Goal: Transaction & Acquisition: Purchase product/service

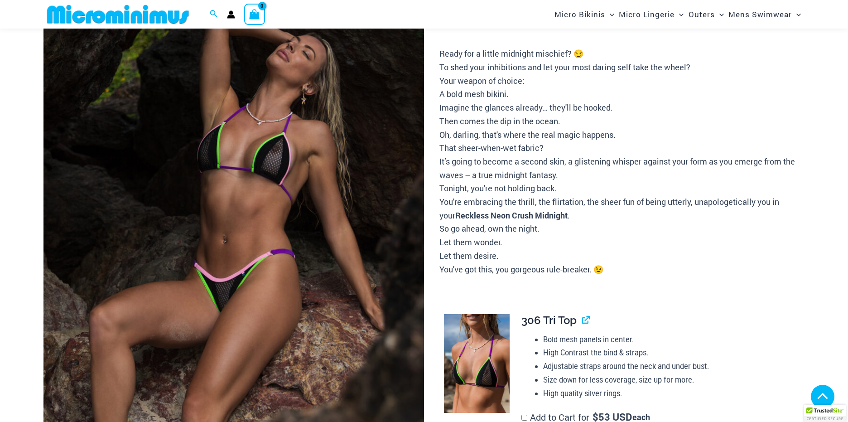
scroll to position [526, 0]
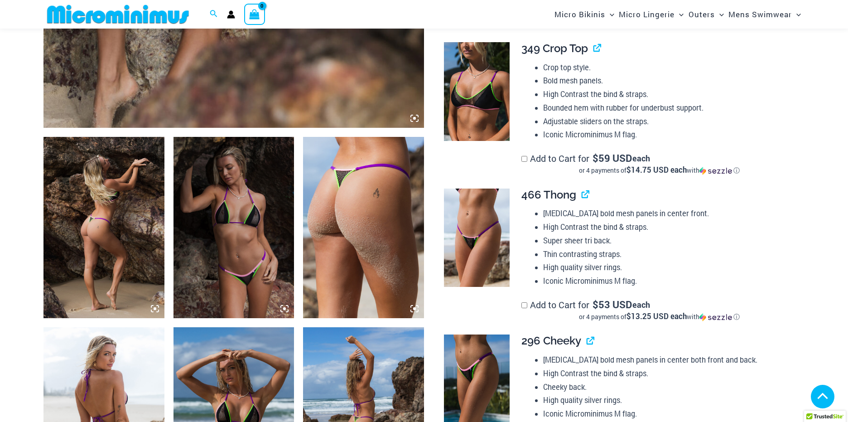
click at [126, 245] on img at bounding box center [104, 227] width 121 height 181
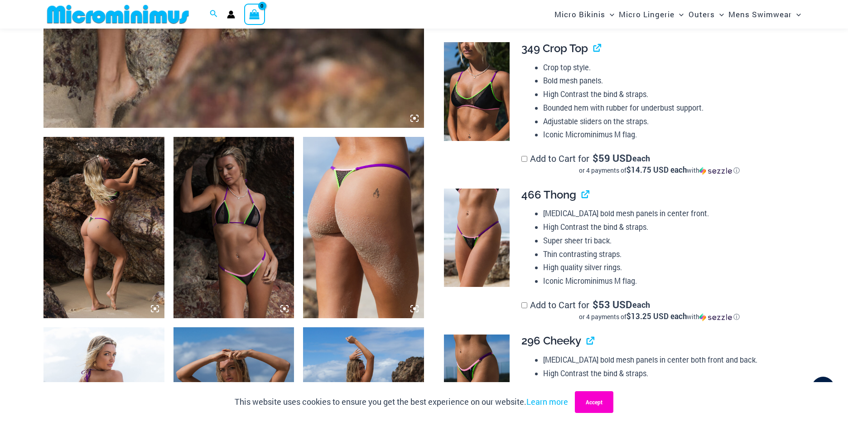
click at [592, 403] on button "Accept" at bounding box center [594, 402] width 39 height 22
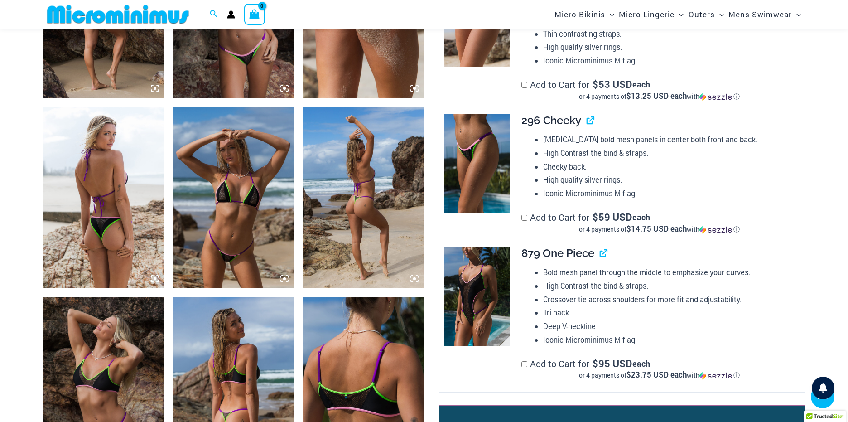
scroll to position [740, 0]
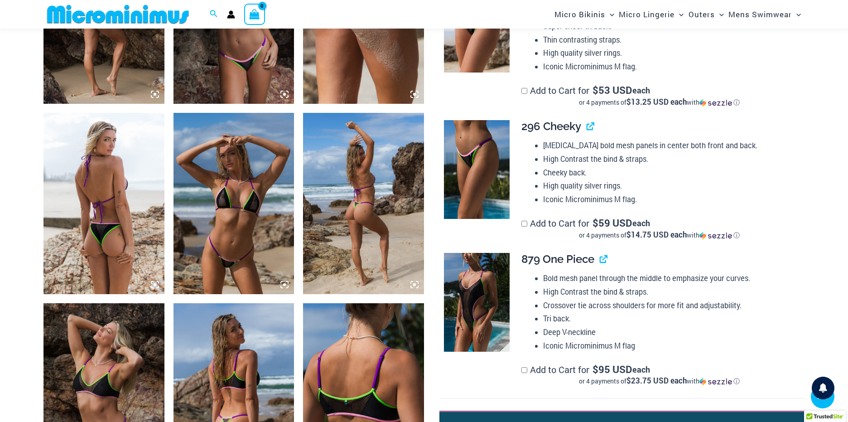
click at [256, 252] on img at bounding box center [234, 203] width 121 height 181
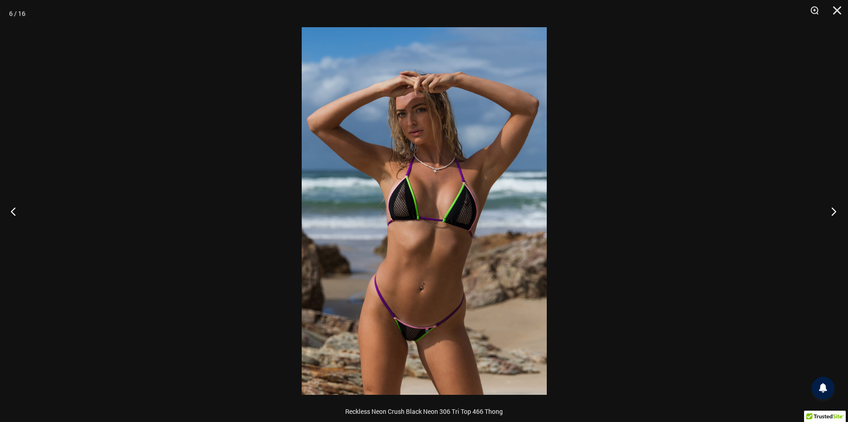
click at [835, 214] on button "Next" at bounding box center [831, 211] width 34 height 45
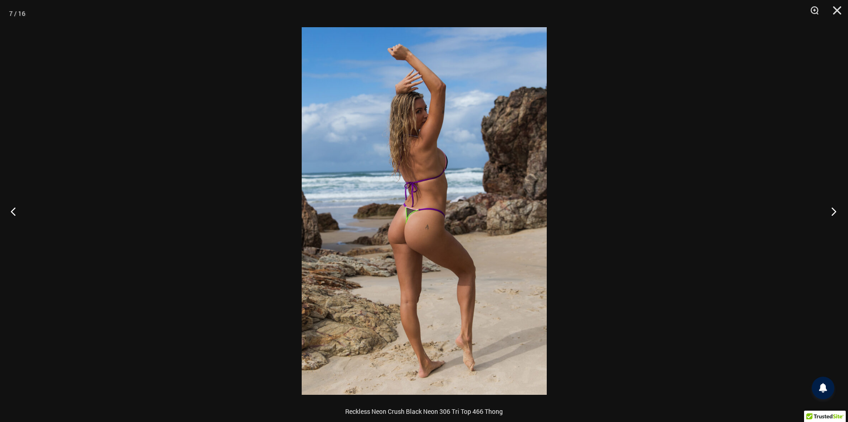
click at [835, 214] on button "Next" at bounding box center [831, 211] width 34 height 45
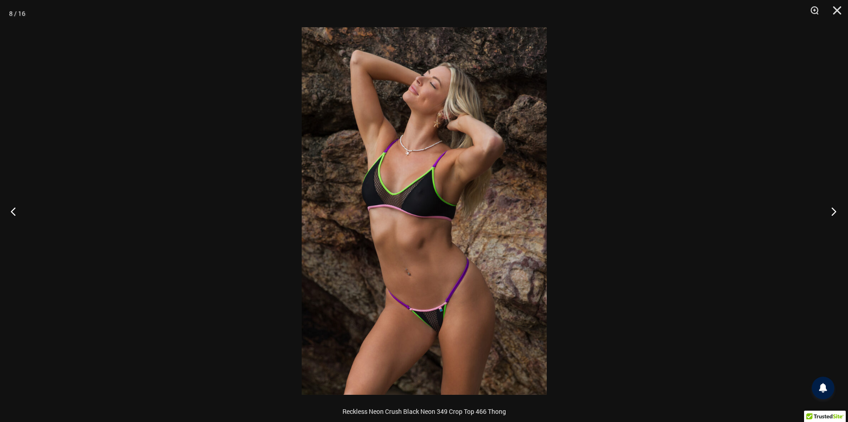
click at [835, 214] on button "Next" at bounding box center [831, 211] width 34 height 45
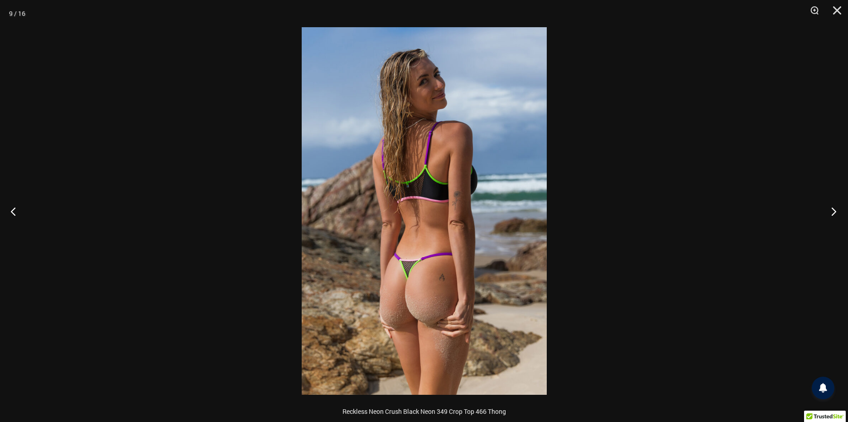
click at [835, 214] on button "Next" at bounding box center [831, 211] width 34 height 45
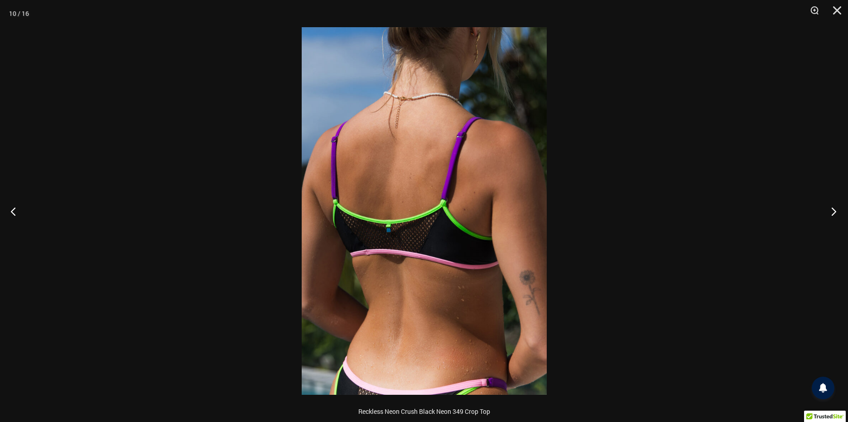
click at [835, 214] on button "Next" at bounding box center [831, 211] width 34 height 45
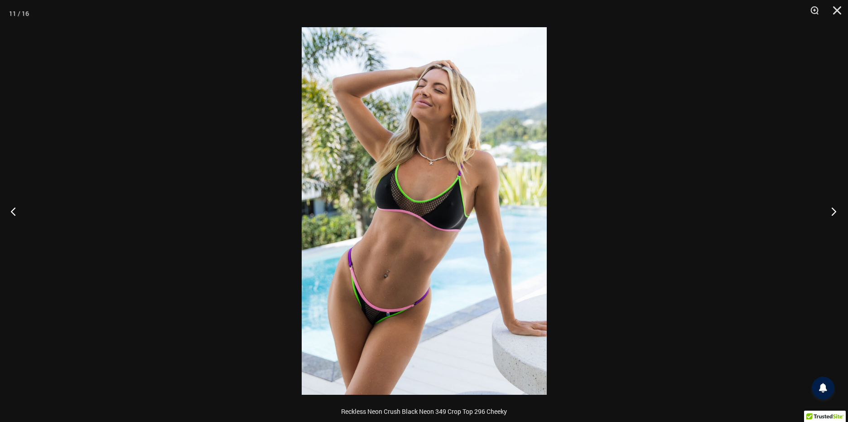
click at [835, 214] on button "Next" at bounding box center [831, 211] width 34 height 45
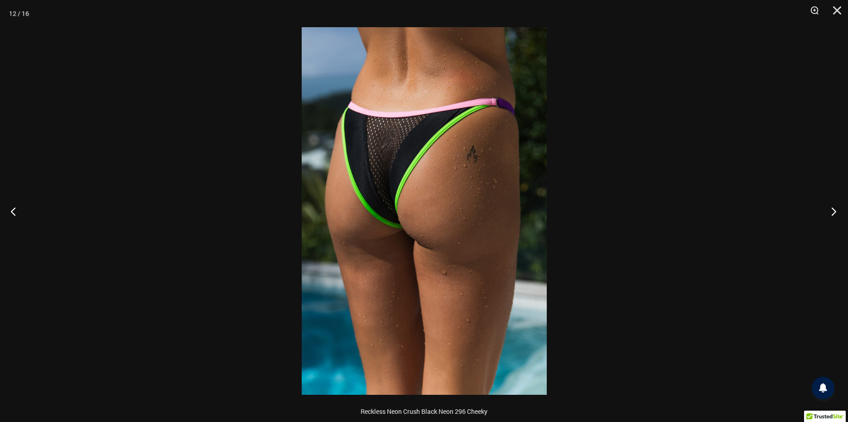
click at [835, 214] on button "Next" at bounding box center [831, 211] width 34 height 45
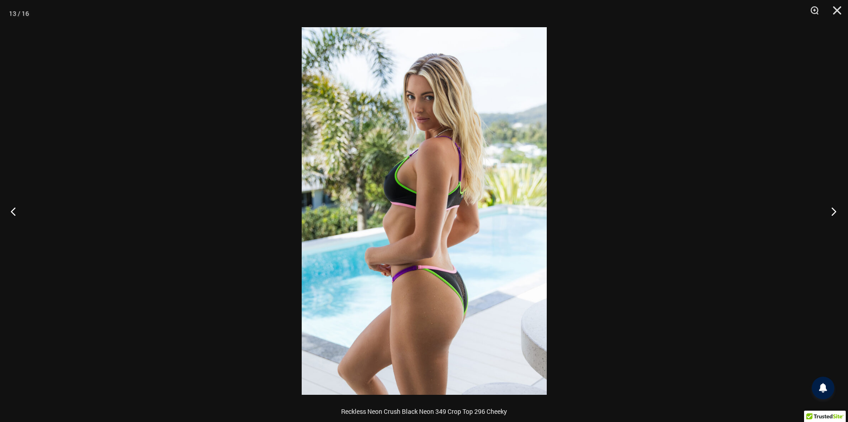
click at [835, 214] on button "Next" at bounding box center [831, 211] width 34 height 45
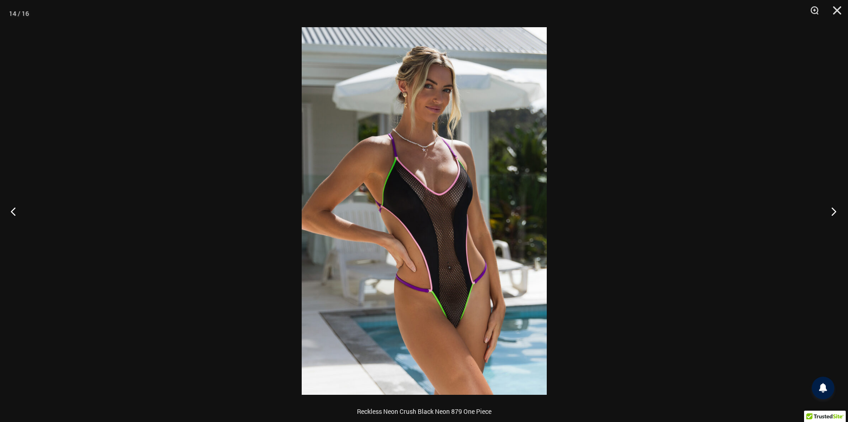
click at [834, 214] on button "Next" at bounding box center [831, 211] width 34 height 45
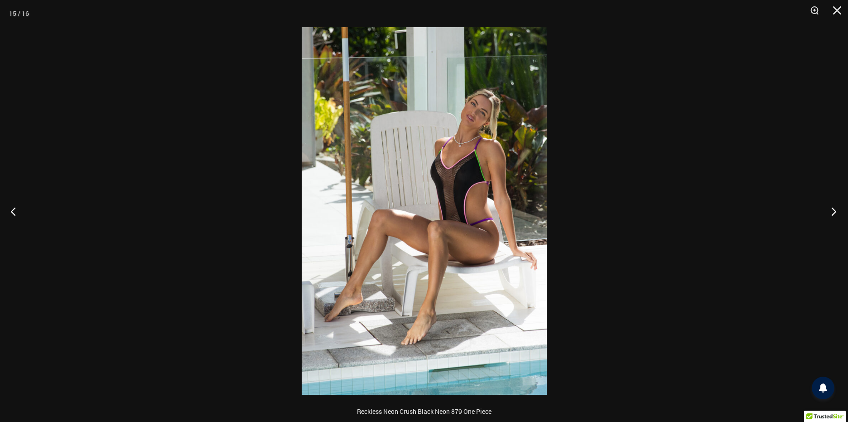
click at [834, 214] on button "Next" at bounding box center [831, 211] width 34 height 45
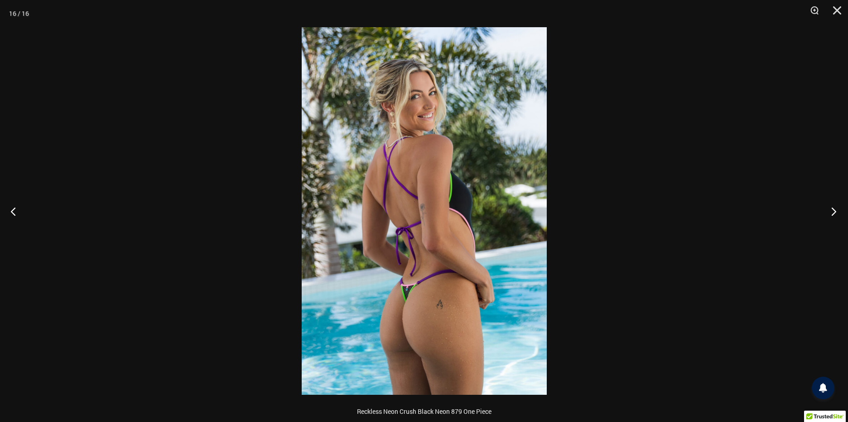
click at [834, 214] on button "Next" at bounding box center [831, 211] width 34 height 45
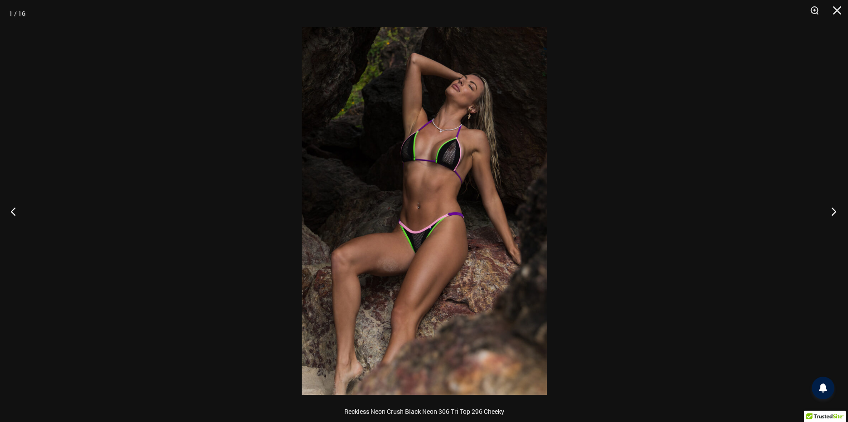
click at [834, 214] on button "Next" at bounding box center [831, 211] width 34 height 45
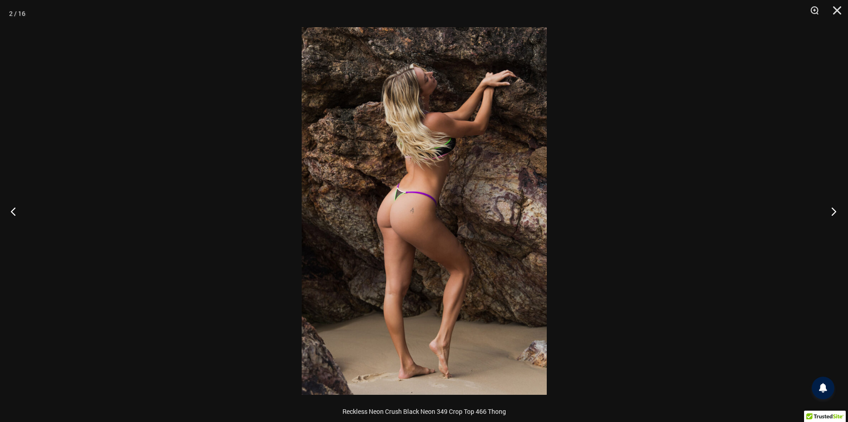
click at [834, 214] on button "Next" at bounding box center [831, 211] width 34 height 45
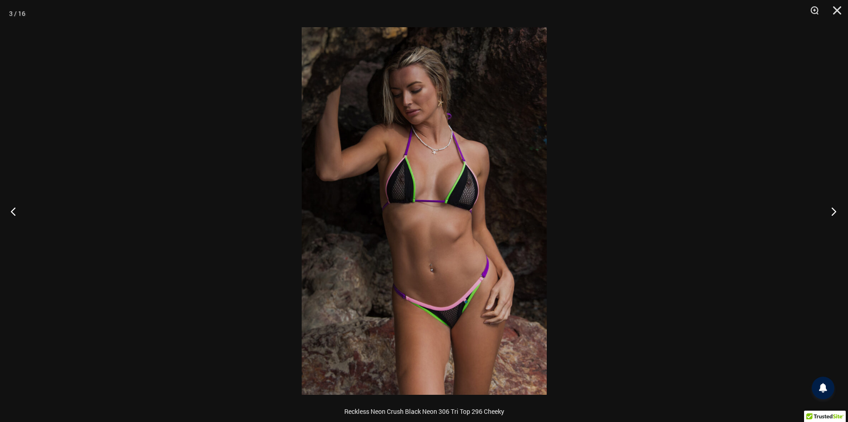
click at [834, 214] on button "Next" at bounding box center [831, 211] width 34 height 45
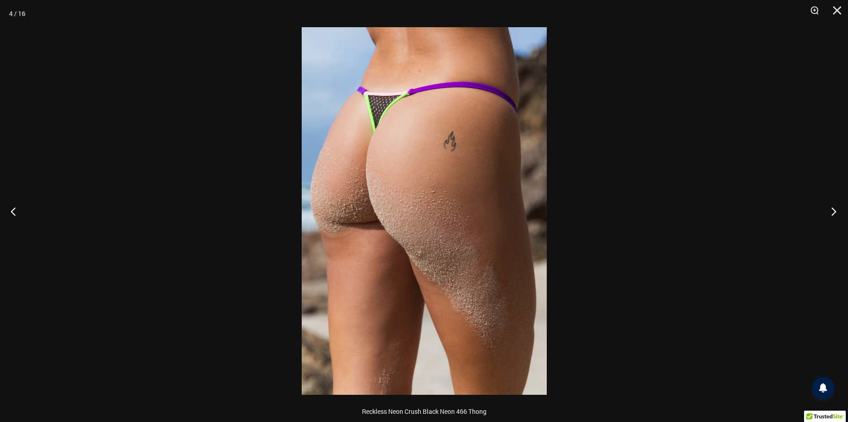
click at [834, 214] on button "Next" at bounding box center [831, 211] width 34 height 45
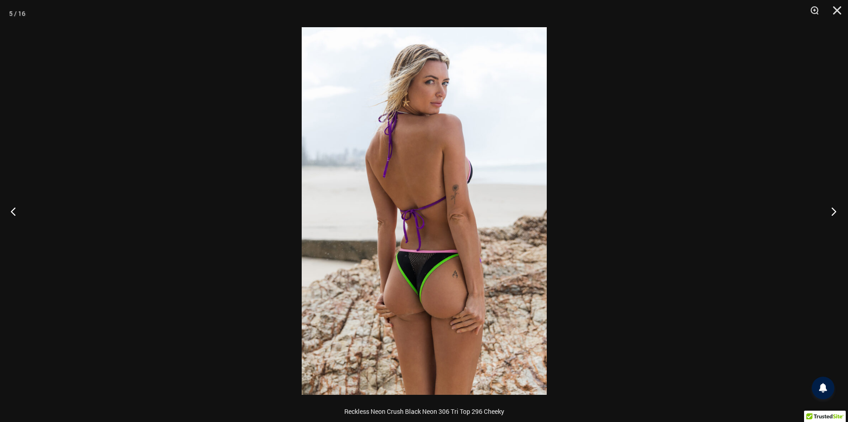
click at [834, 214] on button "Next" at bounding box center [831, 211] width 34 height 45
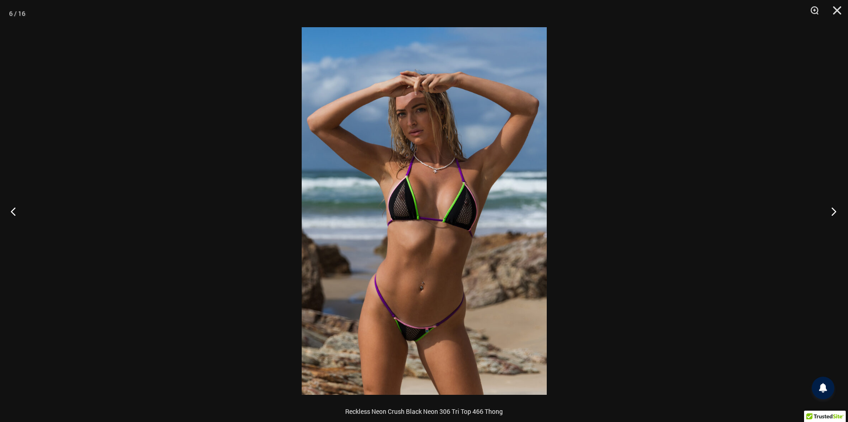
click at [834, 214] on button "Next" at bounding box center [831, 211] width 34 height 45
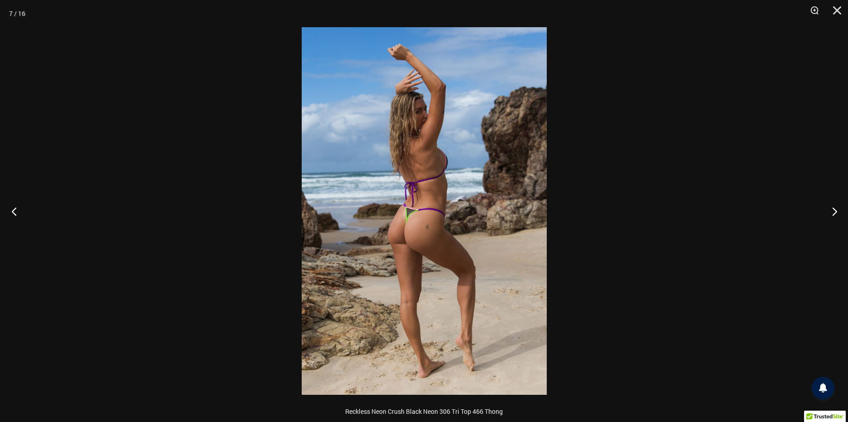
click at [13, 210] on button "Previous" at bounding box center [17, 211] width 34 height 45
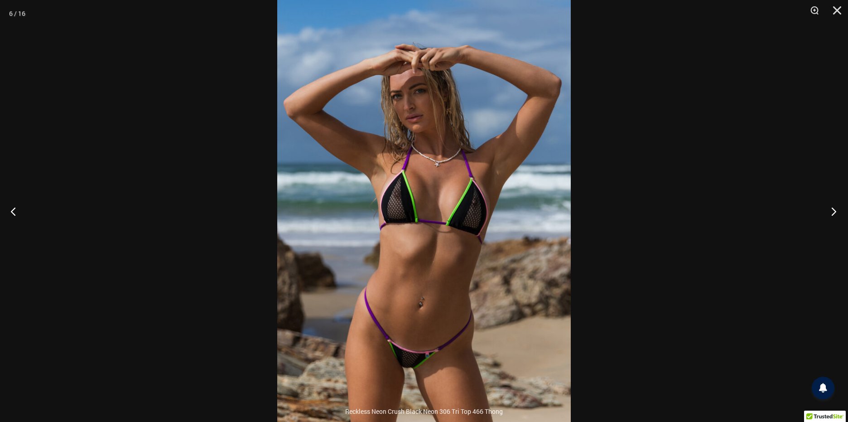
click at [836, 212] on button "Next" at bounding box center [831, 211] width 34 height 45
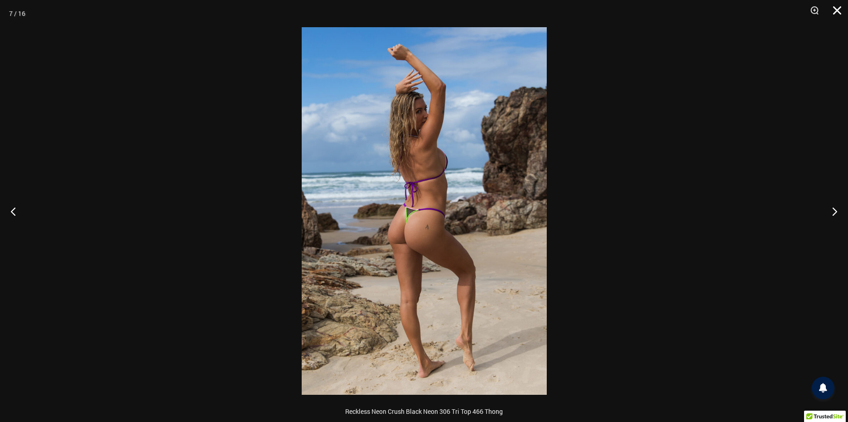
click at [842, 7] on button "Close" at bounding box center [834, 13] width 23 height 27
